Goal: Task Accomplishment & Management: Use online tool/utility

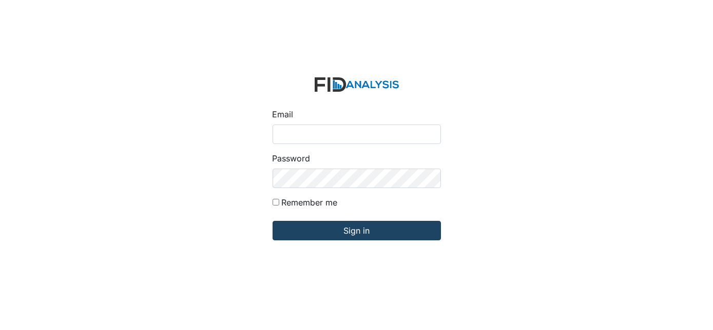
type input "[EMAIL_ADDRESS][DOMAIN_NAME]"
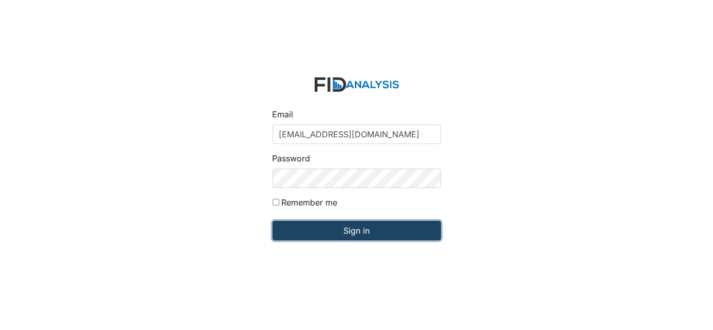
click at [401, 233] on input "Sign in" at bounding box center [356, 230] width 168 height 19
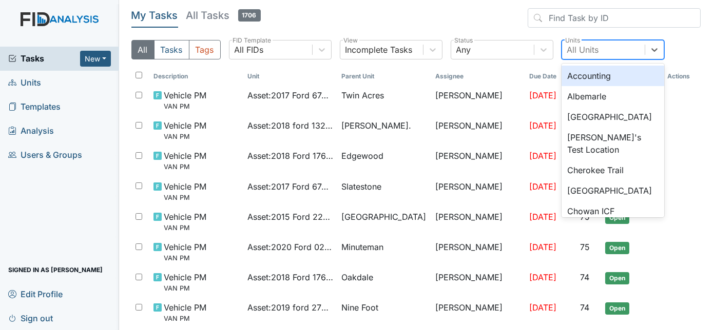
click at [580, 50] on div "All Units" at bounding box center [583, 50] width 32 height 12
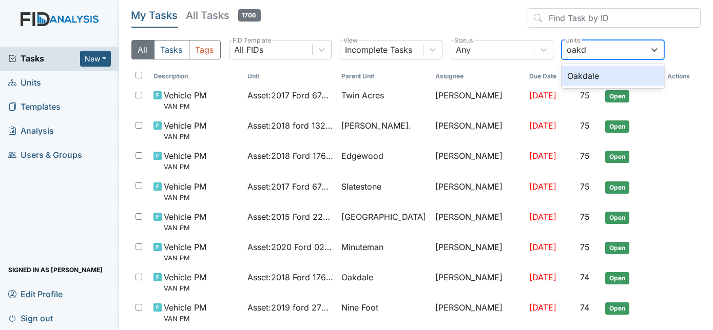
type input "oakda"
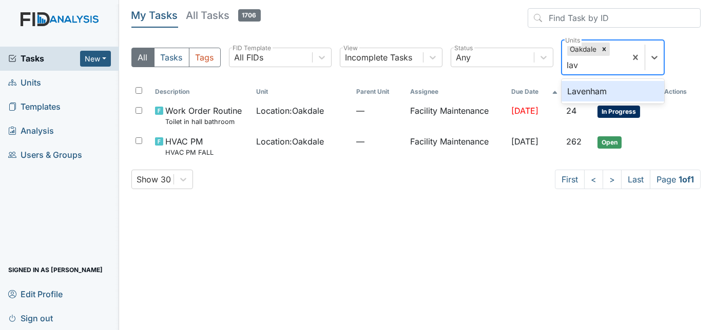
type input "lave"
click at [621, 86] on div "Lavenham" at bounding box center [612, 91] width 103 height 21
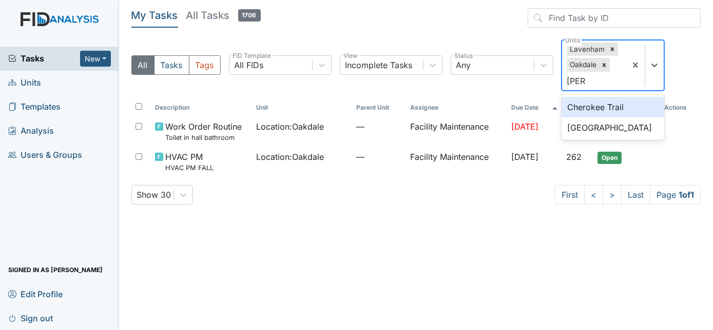
type input "cherr"
click at [612, 111] on div "[GEOGRAPHIC_DATA]" at bounding box center [612, 107] width 103 height 21
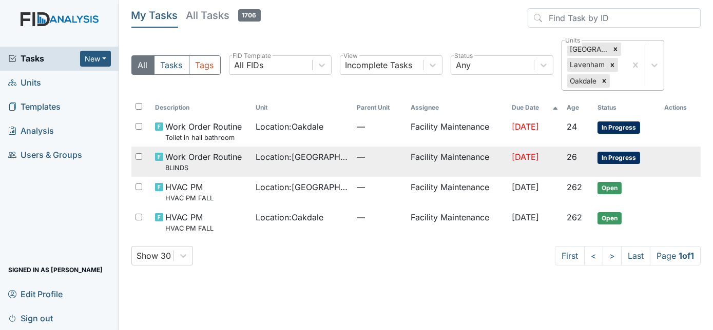
click at [270, 165] on td "Location : Cherry Lane" at bounding box center [302, 162] width 101 height 30
